Goal: Task Accomplishment & Management: Manage account settings

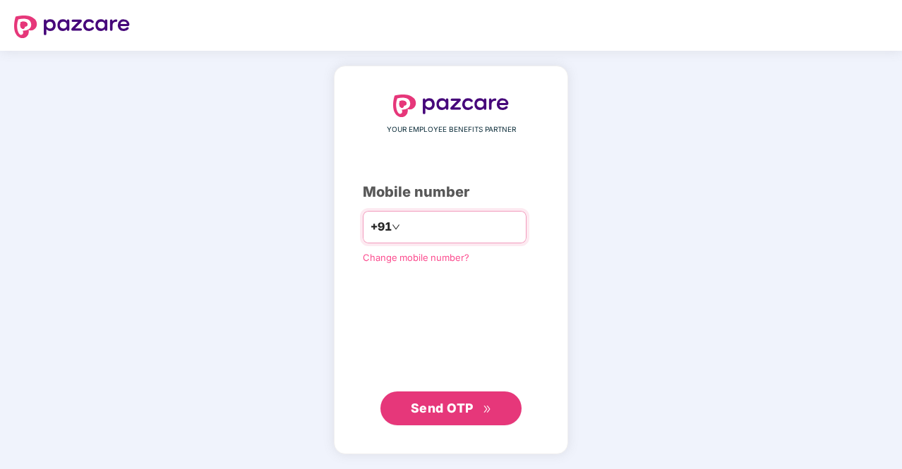
click at [436, 229] on input "number" at bounding box center [461, 227] width 116 height 23
type input "**********"
click at [445, 411] on span "Send OTP" at bounding box center [442, 408] width 63 height 15
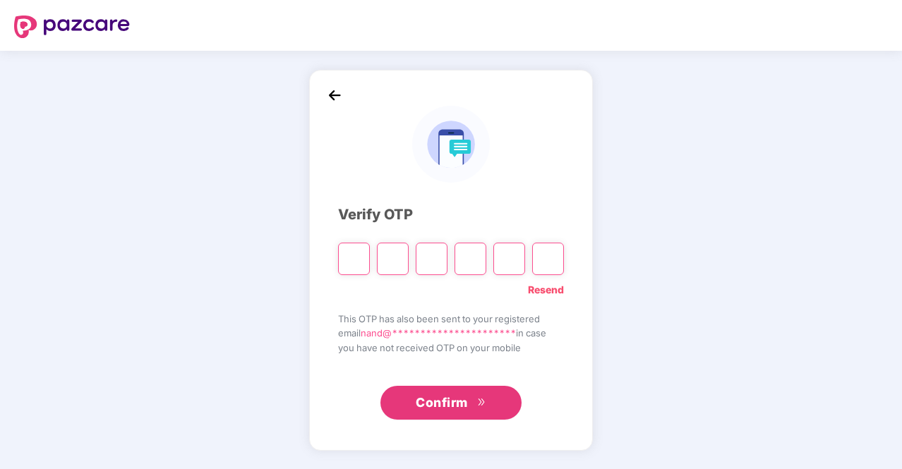
type input "*"
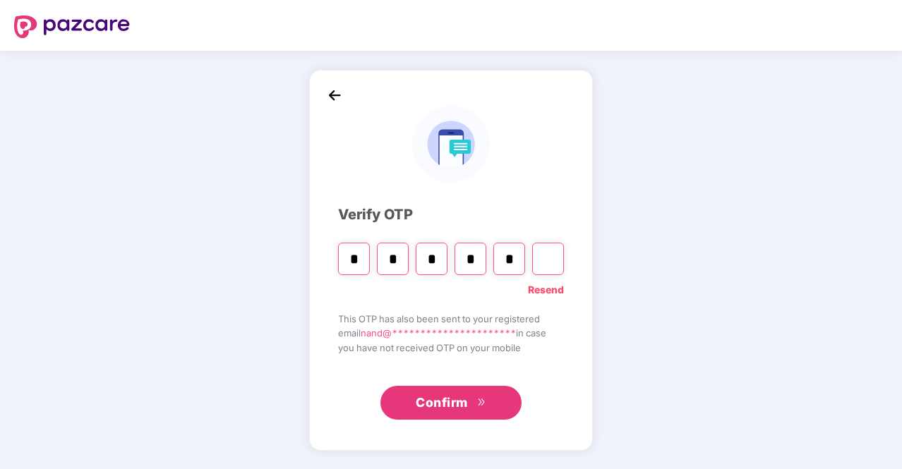
type input "*"
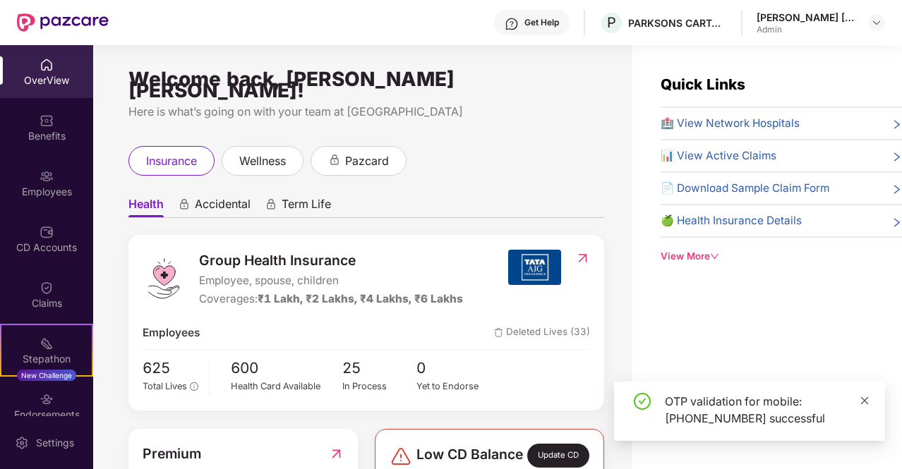
click at [864, 396] on icon "close" at bounding box center [865, 401] width 10 height 10
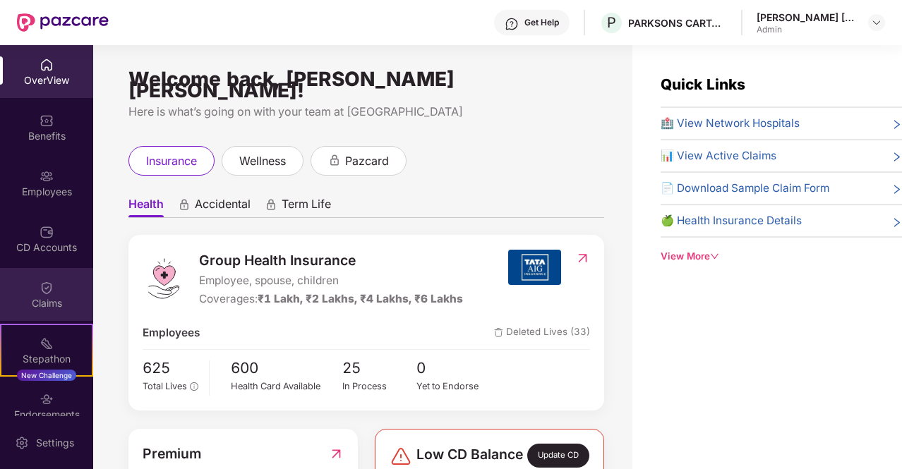
click at [40, 292] on img at bounding box center [47, 288] width 14 height 14
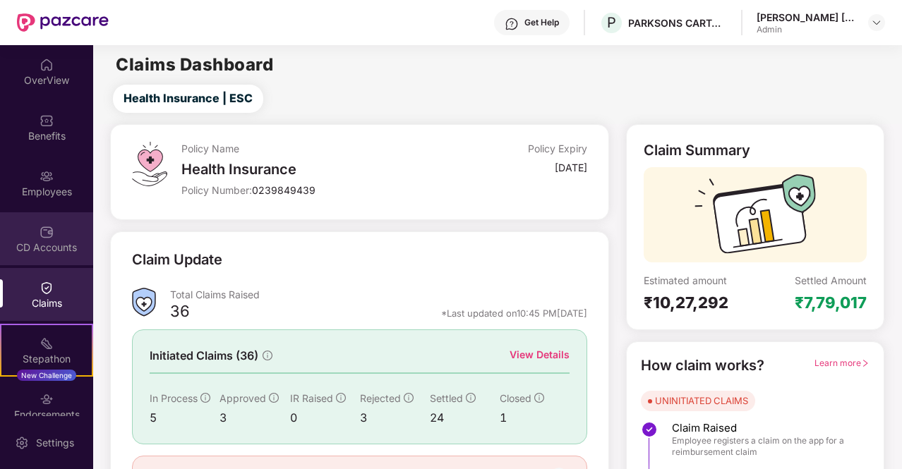
click at [47, 236] on img at bounding box center [47, 232] width 14 height 14
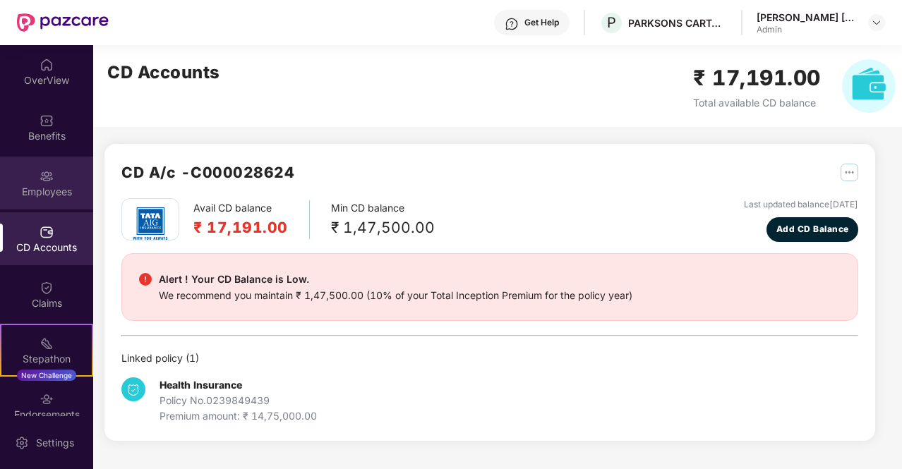
click at [38, 187] on div "Employees" at bounding box center [46, 192] width 93 height 14
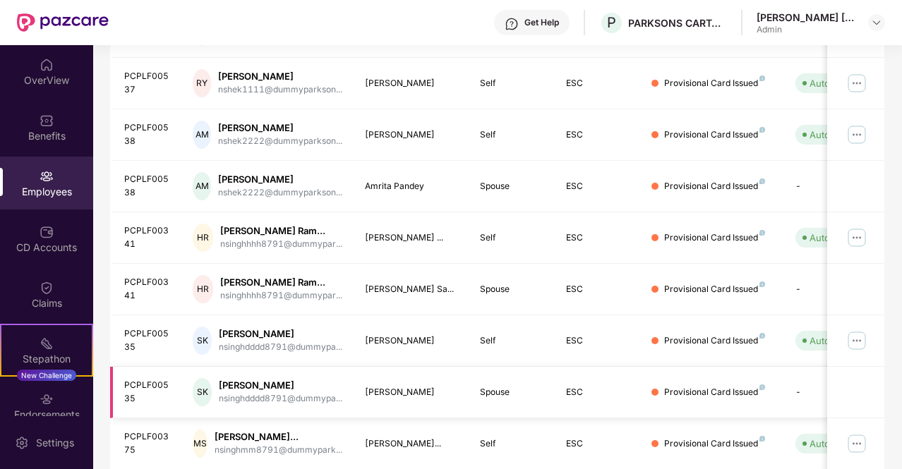
scroll to position [395, 0]
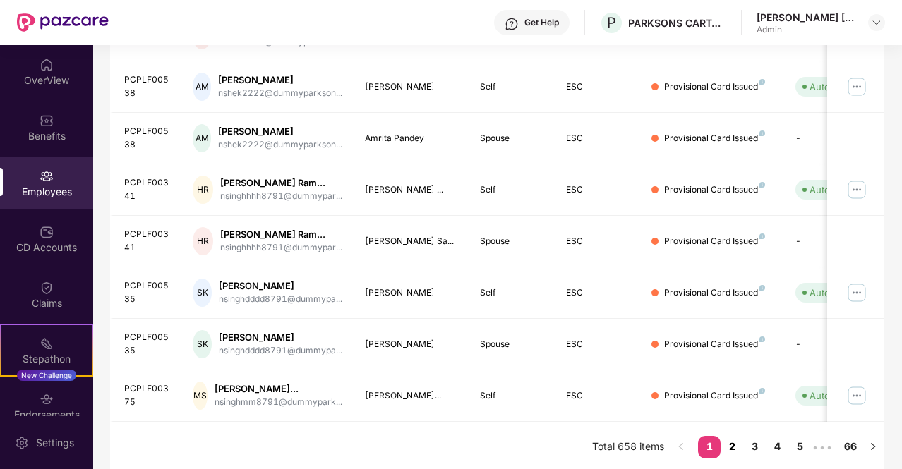
click at [736, 443] on link "2" at bounding box center [732, 446] width 23 height 21
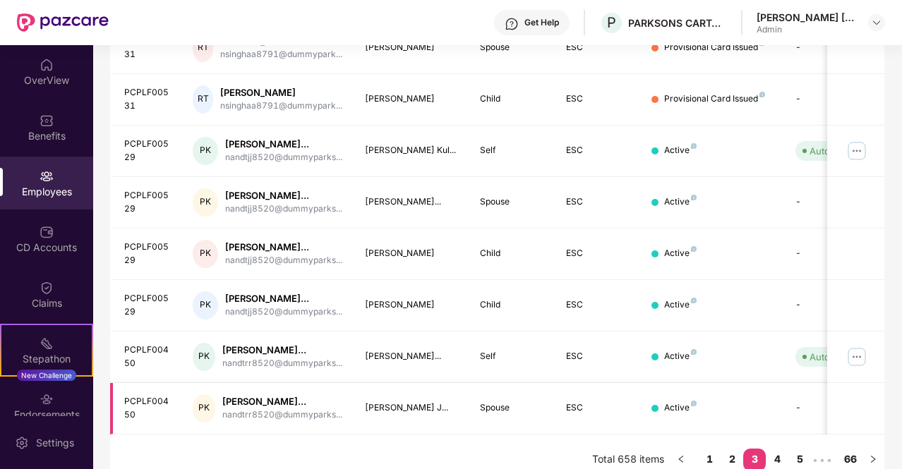
scroll to position [443, 0]
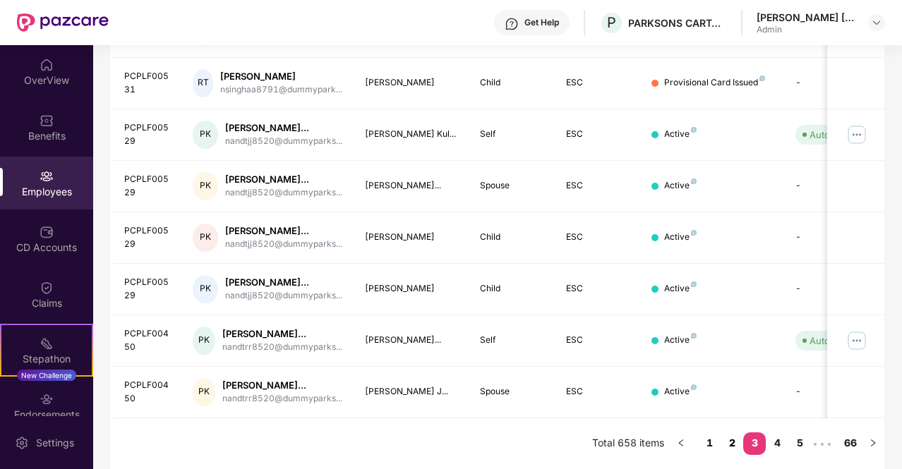
click at [732, 444] on link "2" at bounding box center [732, 443] width 23 height 21
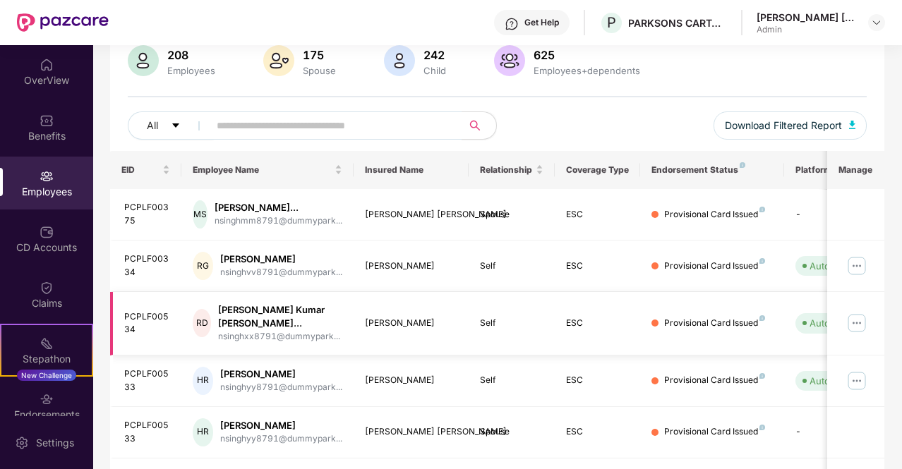
scroll to position [0, 0]
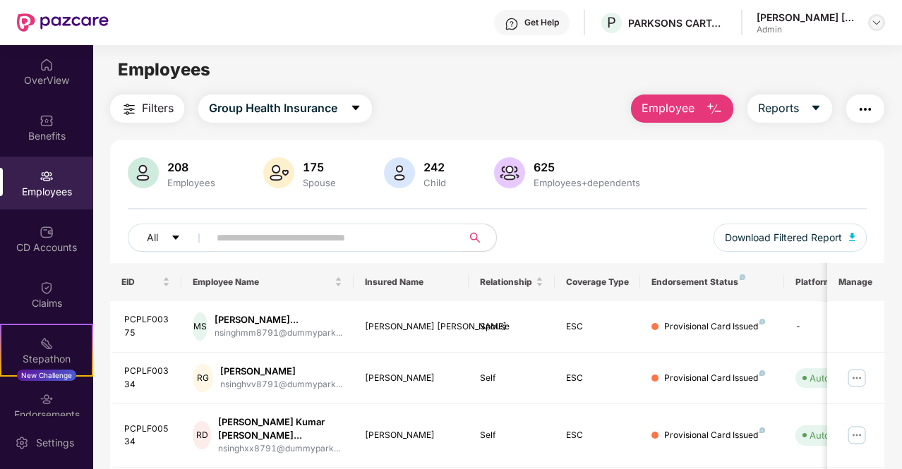
click at [871, 24] on img at bounding box center [876, 22] width 11 height 11
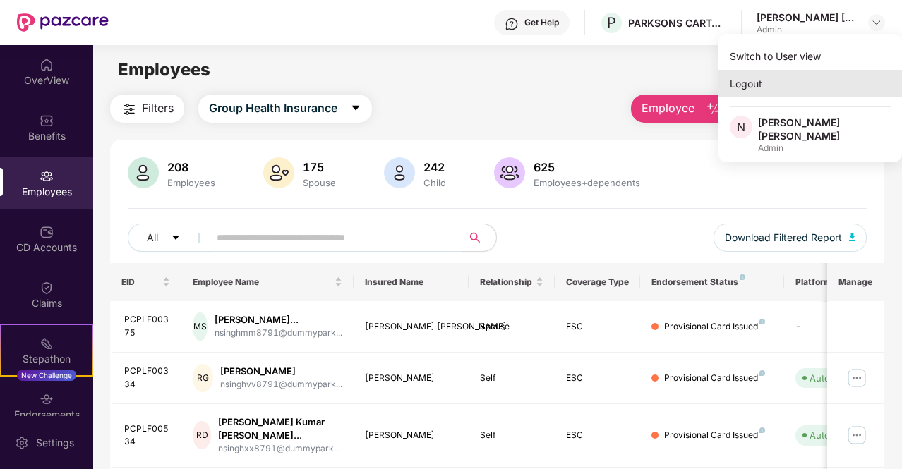
click at [758, 86] on div "Logout" at bounding box center [811, 84] width 184 height 28
